Goal: Task Accomplishment & Management: Use online tool/utility

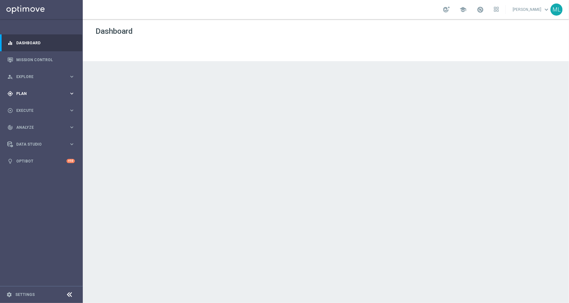
click at [71, 93] on icon "keyboard_arrow_right" at bounding box center [72, 93] width 6 height 6
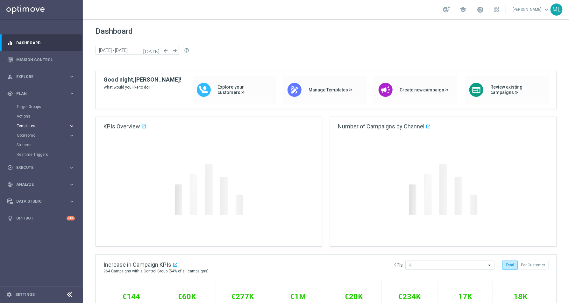
click at [73, 128] on icon "keyboard_arrow_right" at bounding box center [72, 126] width 6 height 6
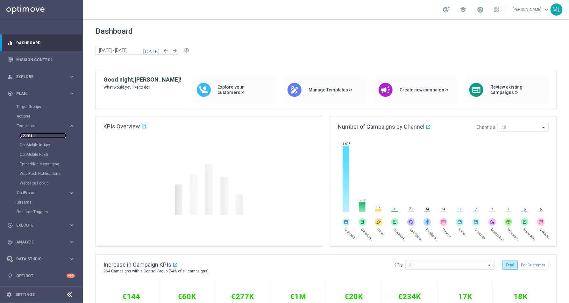
click at [35, 136] on link "Optimail" at bounding box center [43, 135] width 47 height 5
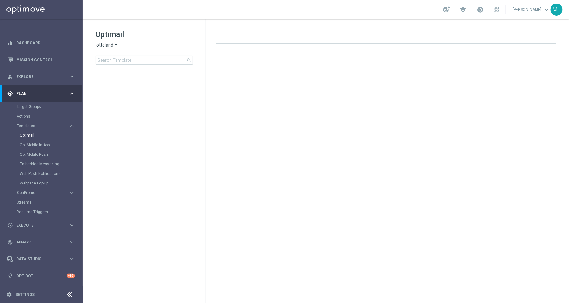
click at [116, 45] on icon "arrow_drop_down" at bounding box center [115, 45] width 5 height 6
click at [0, 0] on span "KenoGO" at bounding box center [0, 0] width 0 height 0
click at [121, 61] on input at bounding box center [144, 60] width 97 height 9
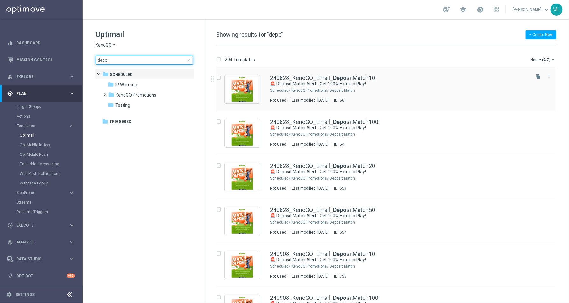
type input "depo"
click at [548, 68] on div "240828_KenoGO_Email_ Depo sitMatch10 🚨 Deposit Match Alert - Get 100% Extra to …" at bounding box center [386, 89] width 340 height 44
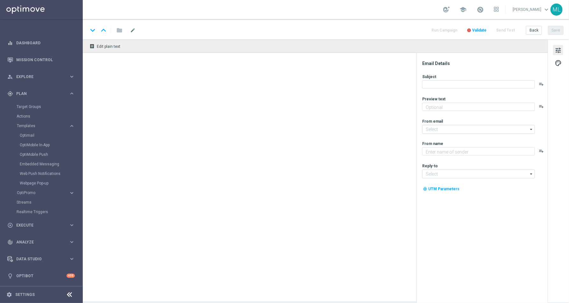
type textarea "[%FIRST_NAME%], double up on your next deposit!"
type input "[EMAIL_ADDRESS][DOMAIN_NAME]"
type textarea "KenoGO"
type input "[EMAIL_ADDRESS][DOMAIN_NAME]"
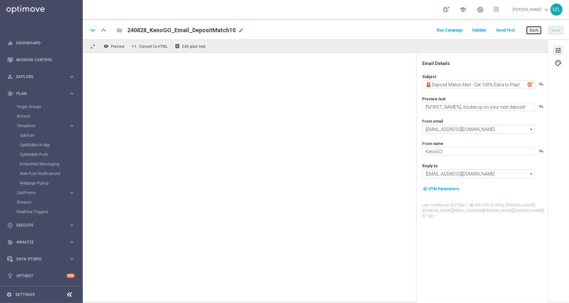
click at [532, 29] on button "Back" at bounding box center [534, 30] width 16 height 9
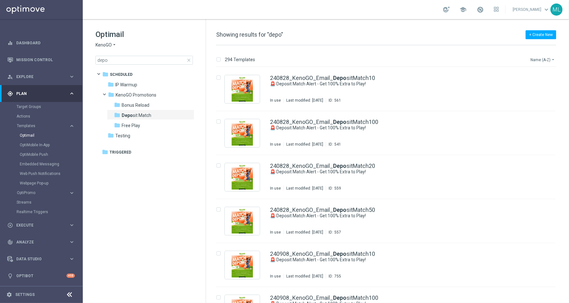
click at [549, 60] on button "Name (A-Z) arrow_drop_down" at bounding box center [543, 60] width 26 height 8
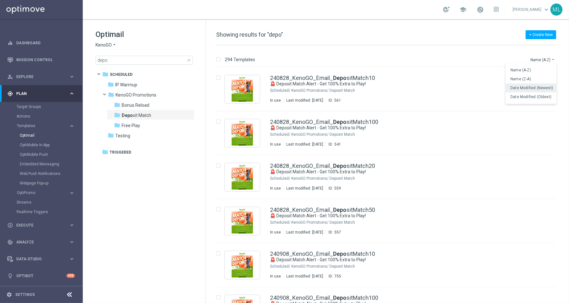
click at [537, 89] on span "Date Modified (Newest)" at bounding box center [532, 88] width 43 height 4
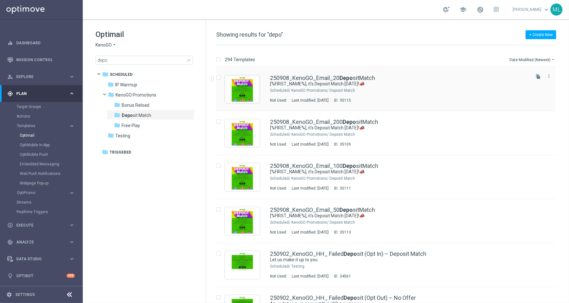
click at [399, 90] on div "KenoGO Promotions/ Deposit Match" at bounding box center [410, 90] width 238 height 5
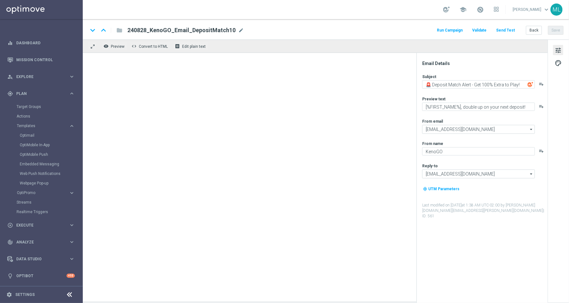
type textarea "[%FIRST_NAME%], it's Deposit Match [DATE]!📣"
type textarea "Your turn to get matched!"
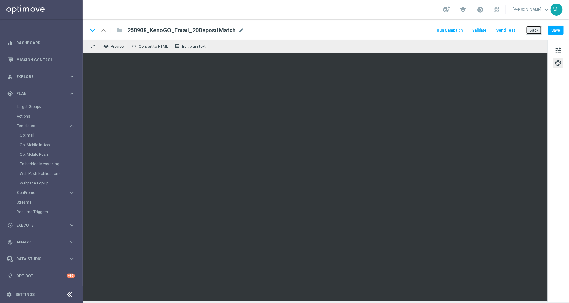
click at [533, 31] on button "Back" at bounding box center [534, 30] width 16 height 9
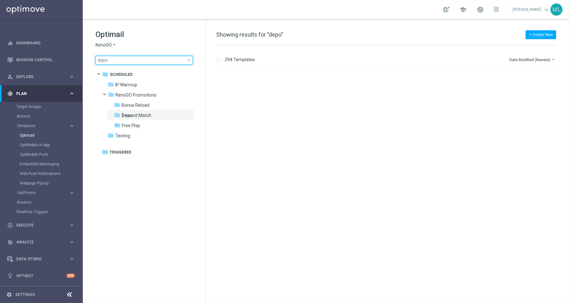
click at [123, 56] on input "depo" at bounding box center [144, 60] width 97 height 9
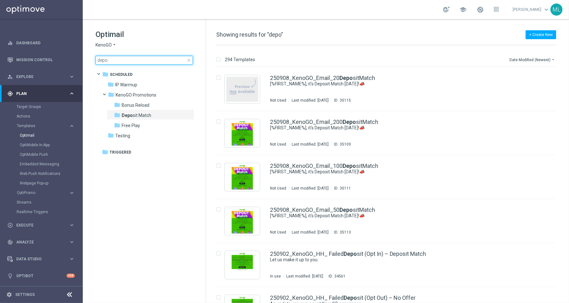
click at [100, 60] on input "depo" at bounding box center [144, 60] width 97 height 9
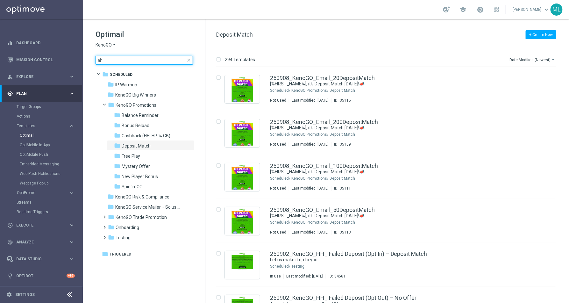
type input "a"
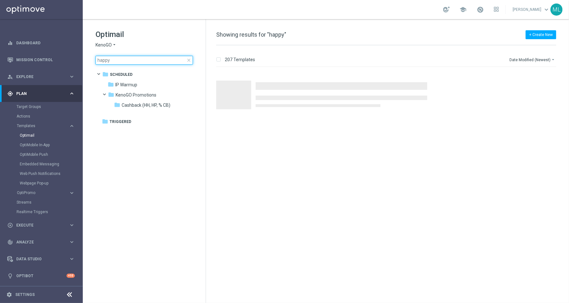
type input "happy"
click at [383, 81] on div "Press SPACE to select this row." at bounding box center [412, 96] width 312 height 30
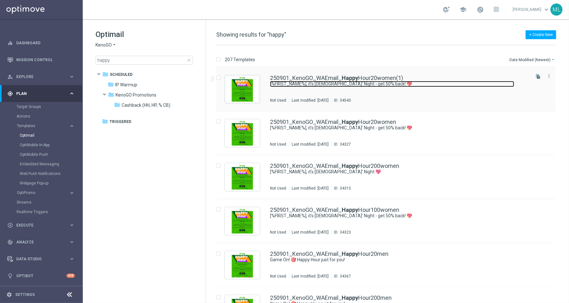
click at [398, 83] on link "[%FIRST_NAME%], it’s [DEMOGRAPHIC_DATA]’ Night - get 50% back! 💖" at bounding box center [392, 84] width 244 height 6
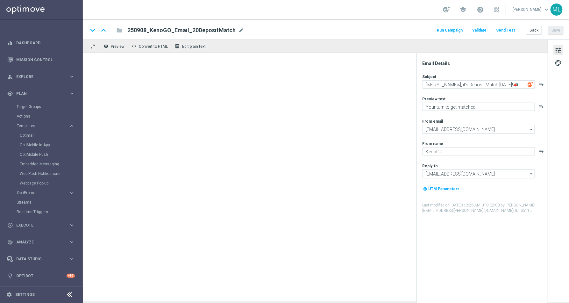
type textarea "[%FIRST_NAME%], it’s [DEMOGRAPHIC_DATA]’ Night - get 50% back! 💖"
type textarea "Get 50% back in BONUS CASH!"
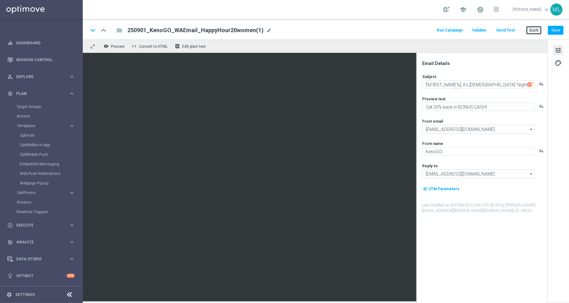
click at [536, 30] on button "Back" at bounding box center [534, 30] width 16 height 9
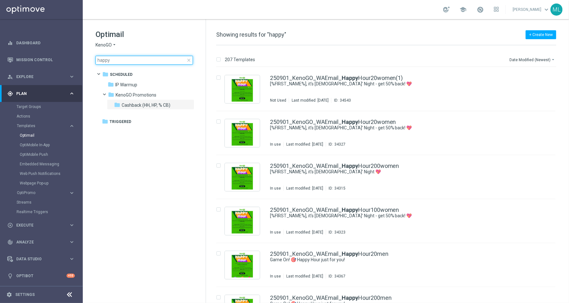
drag, startPoint x: 134, startPoint y: 62, endPoint x: 96, endPoint y: 57, distance: 38.9
click at [95, 58] on div "Optimail KenoGO arrow_drop_down × KenoGO happy close folder 1 Folder folder Sch…" at bounding box center [144, 63] width 123 height 88
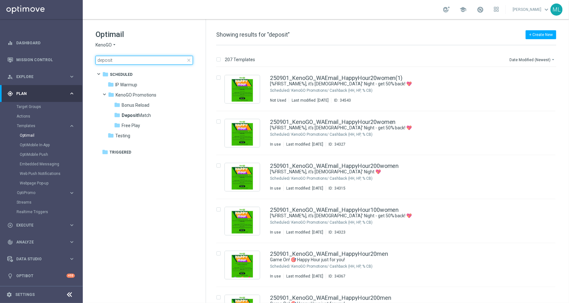
type input "deposit"
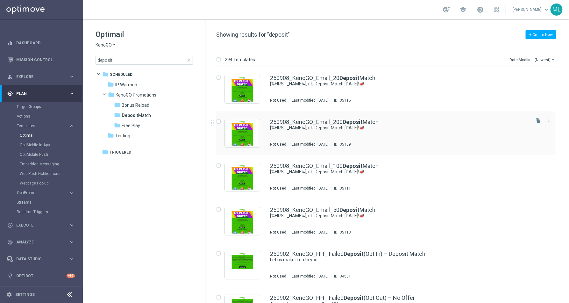
click at [326, 137] on div "250908_KenoGO_Email_200 Deposit Match [%FIRST_NAME%], it's Deposit Match [DATE]…" at bounding box center [399, 133] width 259 height 28
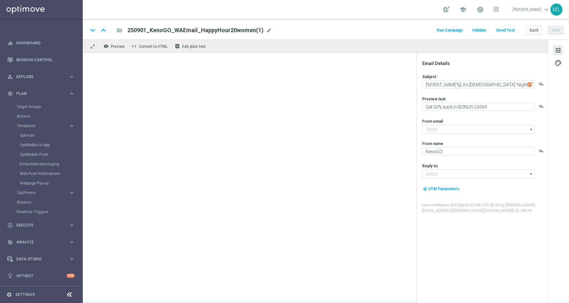
type input "[EMAIL_ADDRESS][DOMAIN_NAME]"
type textarea "[%FIRST_NAME%], it's Deposit Match [DATE]!📣"
type textarea "Your turn to get matched!"
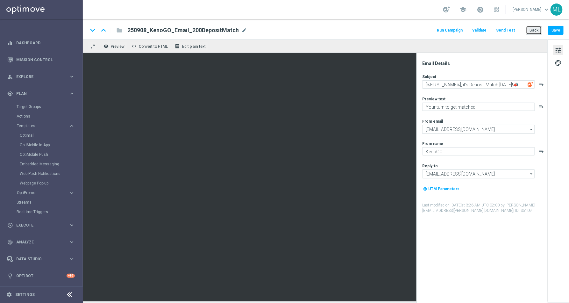
click at [538, 29] on button "Back" at bounding box center [534, 30] width 16 height 9
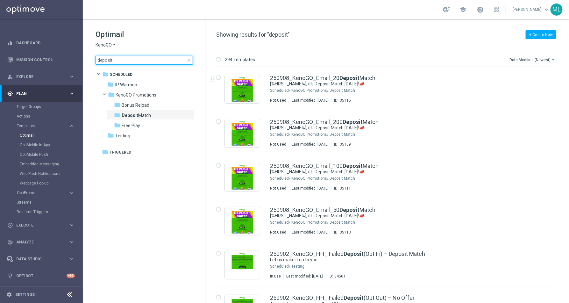
click at [106, 62] on input "deposit" at bounding box center [144, 60] width 97 height 9
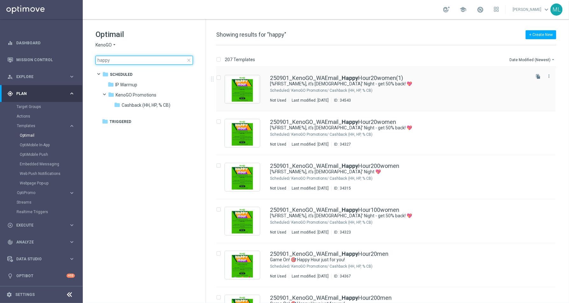
type input "happy"
click at [345, 88] on div "KenoGO Promotions/ Cashback (HH, HP, % CB)" at bounding box center [410, 90] width 238 height 5
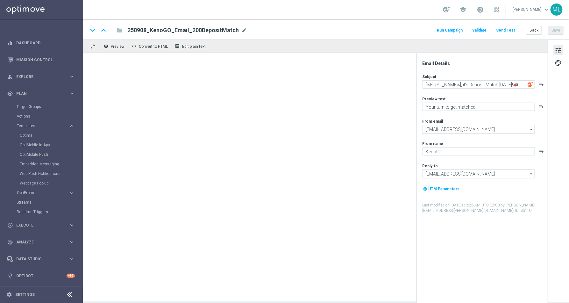
type textarea "[%FIRST_NAME%], it’s [DEMOGRAPHIC_DATA]’ Night - get 50% back! 💖"
type textarea "Get 50% back in BONUS CASH!"
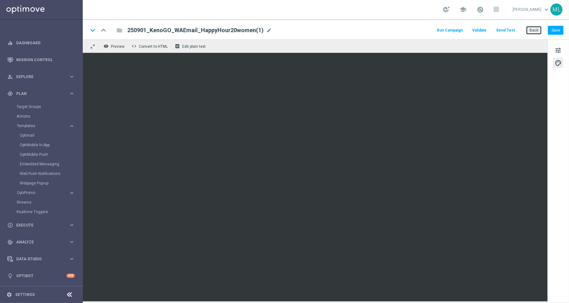
click at [535, 32] on button "Back" at bounding box center [534, 30] width 16 height 9
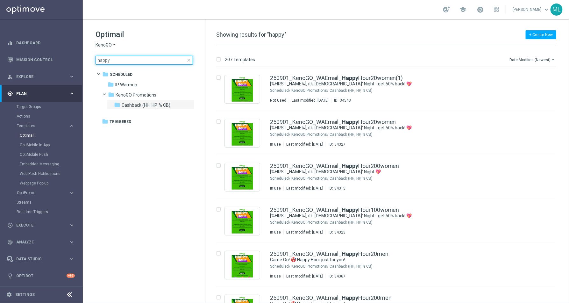
click at [104, 60] on input "happy" at bounding box center [144, 60] width 97 height 9
type input "free play"
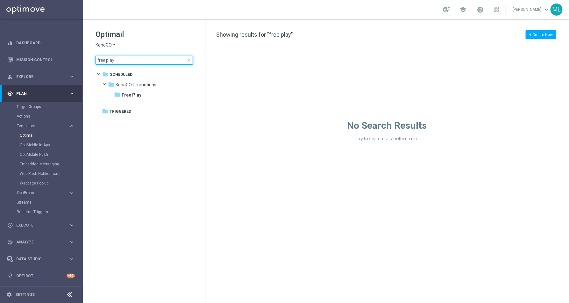
click at [107, 60] on input "free play" at bounding box center [144, 60] width 97 height 9
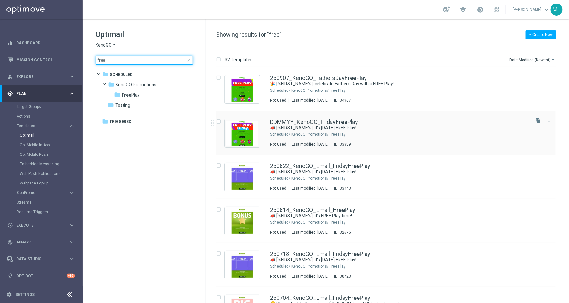
type input "free"
click at [371, 131] on div "DDMMYY_KenoGO_Friday Free Play 📣 [%FIRST_NAME%], it's [DATE] FREE Play! Schedul…" at bounding box center [399, 133] width 259 height 28
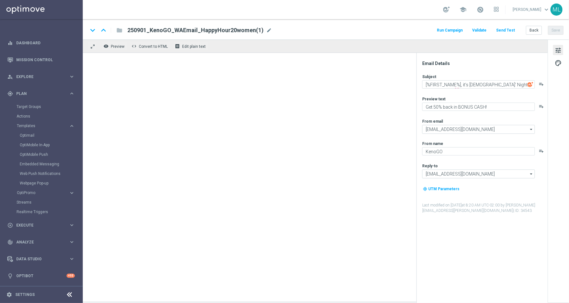
type textarea "📣 [%FIRST_NAME%], it's [DATE] FREE Play!"
type textarea "A little [DATE] fun, on us!"
